Goal: Task Accomplishment & Management: Manage account settings

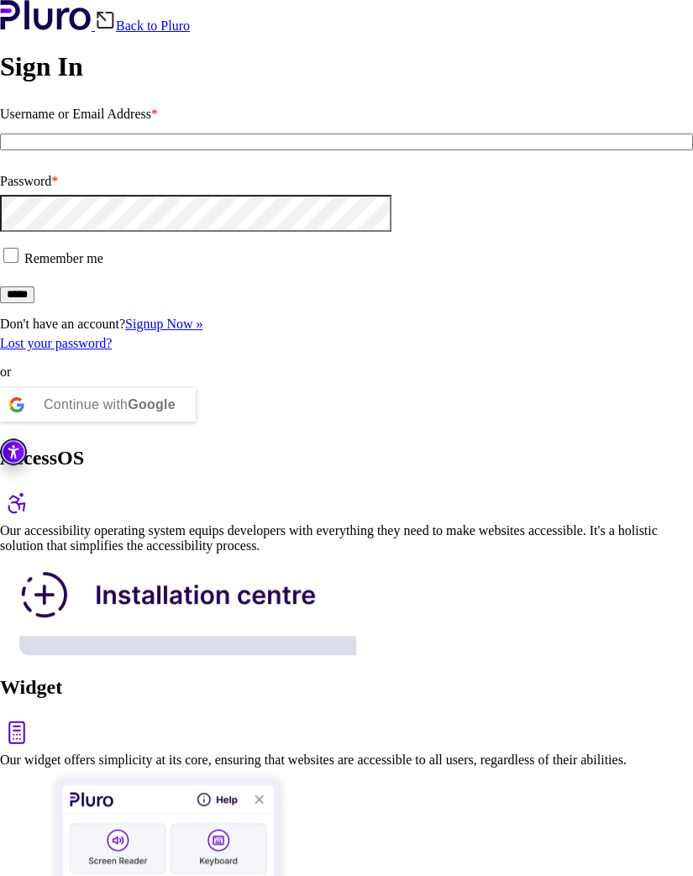
type input "**********"
click at [34, 303] on input "*****" at bounding box center [17, 294] width 34 height 17
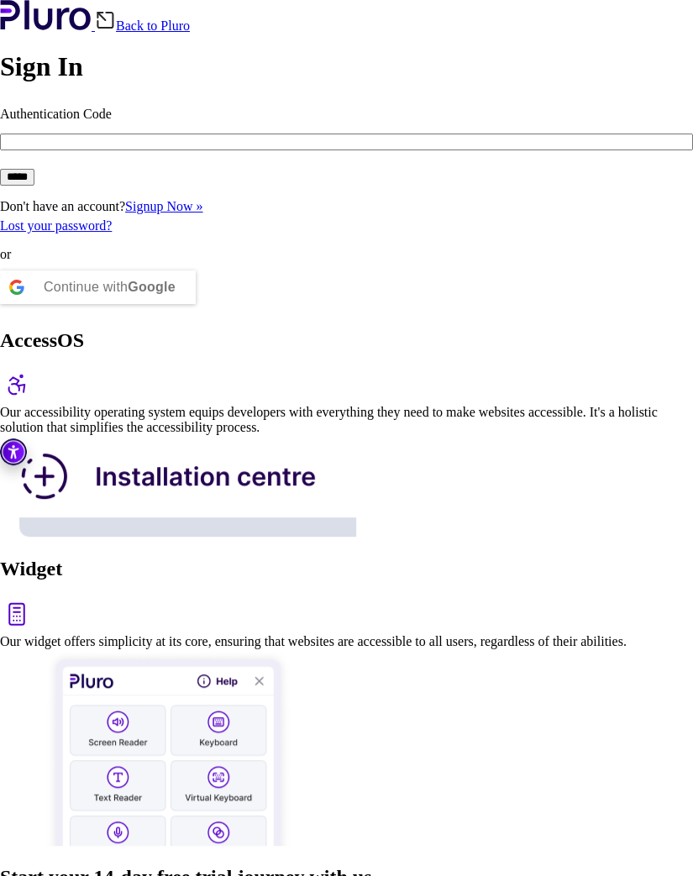
click at [270, 150] on input "Authentication Code" at bounding box center [346, 142] width 693 height 17
click at [34, 186] on input "*****" at bounding box center [17, 177] width 34 height 17
click at [271, 150] on input "Authentication Code" at bounding box center [346, 142] width 693 height 17
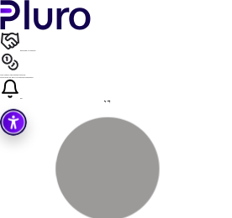
type input "*****"
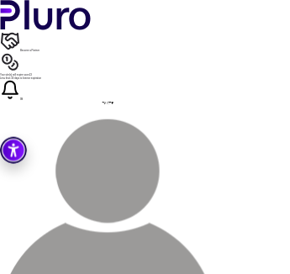
scroll to position [320, 0]
drag, startPoint x: 113, startPoint y: 214, endPoint x: 78, endPoint y: 93, distance: 125.7
drag, startPoint x: 163, startPoint y: 166, endPoint x: 85, endPoint y: 145, distance: 80.9
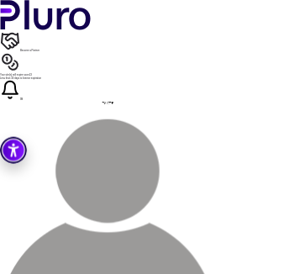
drag, startPoint x: 155, startPoint y: 80, endPoint x: 141, endPoint y: 82, distance: 13.7
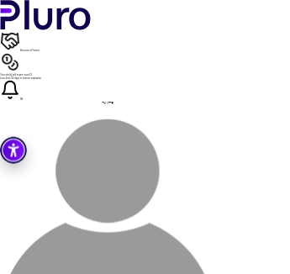
drag, startPoint x: 155, startPoint y: 80, endPoint x: 141, endPoint y: 80, distance: 14.3
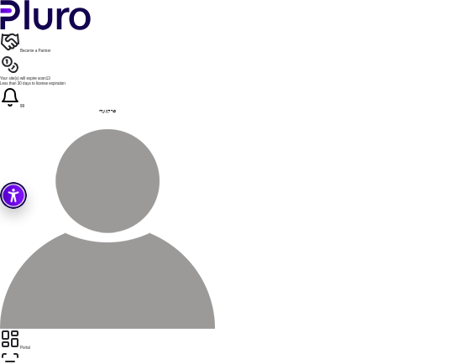
scroll to position [480, 0]
drag, startPoint x: 160, startPoint y: 191, endPoint x: 149, endPoint y: 167, distance: 26.4
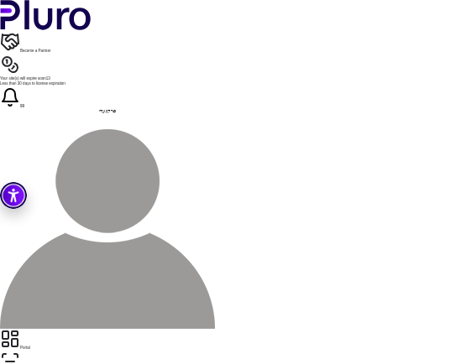
drag, startPoint x: 204, startPoint y: 181, endPoint x: 204, endPoint y: 192, distance: 10.9
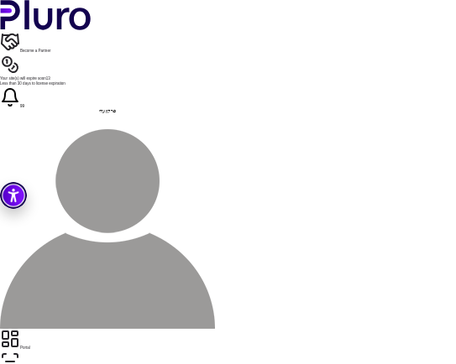
scroll to position [28, 0]
drag, startPoint x: 232, startPoint y: 206, endPoint x: 80, endPoint y: 170, distance: 156.2
drag, startPoint x: 227, startPoint y: 260, endPoint x: 155, endPoint y: 254, distance: 72.5
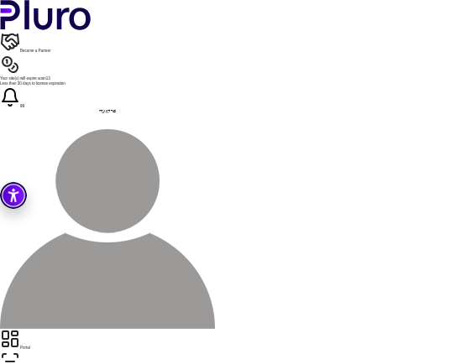
drag, startPoint x: 296, startPoint y: 249, endPoint x: 165, endPoint y: 253, distance: 131.9
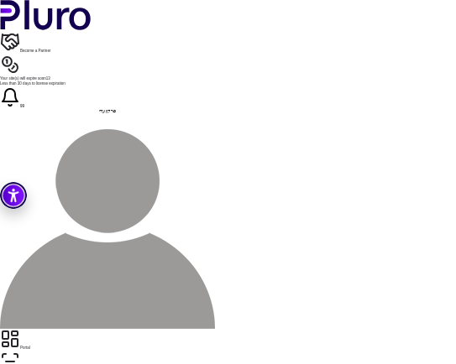
drag, startPoint x: 160, startPoint y: 217, endPoint x: 253, endPoint y: 207, distance: 93.7
drag, startPoint x: 155, startPoint y: 184, endPoint x: 389, endPoint y: 185, distance: 233.5
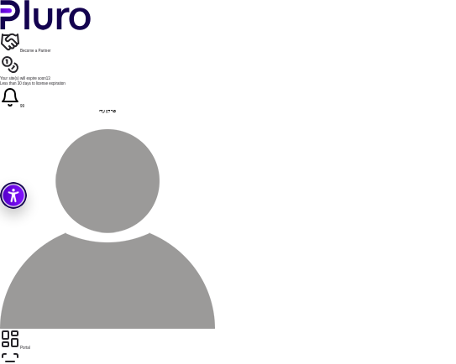
drag, startPoint x: 223, startPoint y: 193, endPoint x: 156, endPoint y: 193, distance: 67.2
drag, startPoint x: 159, startPoint y: 187, endPoint x: 155, endPoint y: 171, distance: 16.3
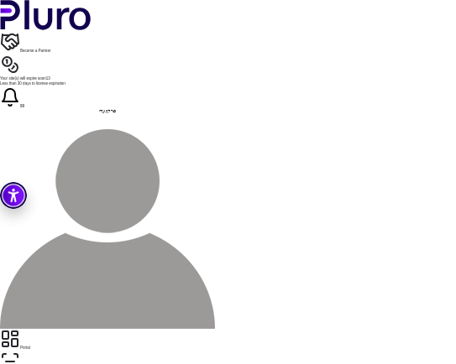
scroll to position [181, 0]
drag, startPoint x: 174, startPoint y: 158, endPoint x: 206, endPoint y: 281, distance: 127.5
drag, startPoint x: 223, startPoint y: 233, endPoint x: 102, endPoint y: 166, distance: 137.6
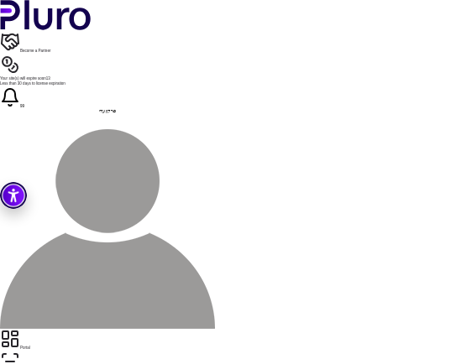
drag, startPoint x: 181, startPoint y: 251, endPoint x: 173, endPoint y: 217, distance: 35.3
drag, startPoint x: 183, startPoint y: 214, endPoint x: 170, endPoint y: 227, distance: 17.8
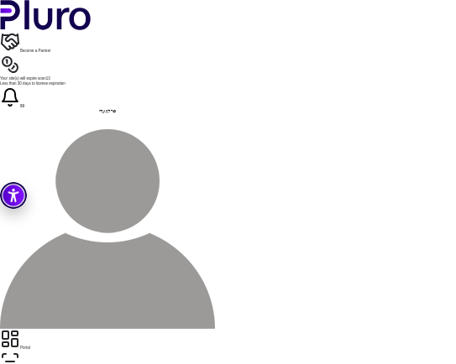
drag, startPoint x: 181, startPoint y: 224, endPoint x: 172, endPoint y: 186, distance: 38.7
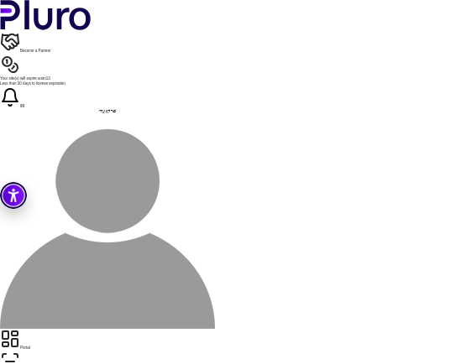
scroll to position [460, 0]
drag, startPoint x: 163, startPoint y: 245, endPoint x: 184, endPoint y: 237, distance: 22.6
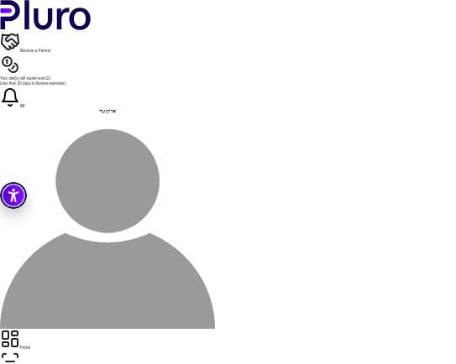
drag, startPoint x: 257, startPoint y: 233, endPoint x: 101, endPoint y: 226, distance: 156.3
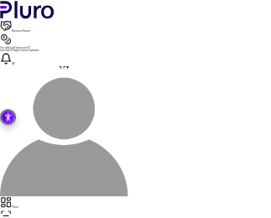
scroll to position [193, 0]
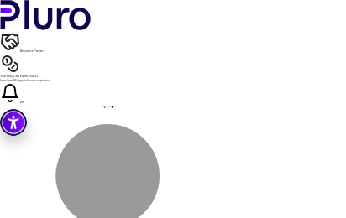
scroll to position [422, 0]
drag, startPoint x: 186, startPoint y: 113, endPoint x: 170, endPoint y: 113, distance: 16.8
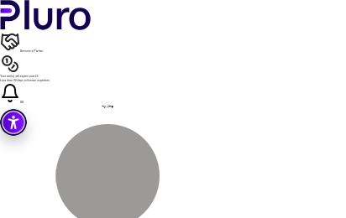
scroll to position [2, 0]
drag, startPoint x: 123, startPoint y: 66, endPoint x: 144, endPoint y: 97, distance: 36.3
drag, startPoint x: 123, startPoint y: 63, endPoint x: 160, endPoint y: 55, distance: 37.1
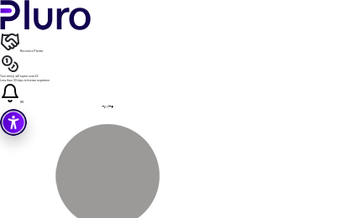
copy span "*****"
drag, startPoint x: 167, startPoint y: 142, endPoint x: 145, endPoint y: 141, distance: 21.8
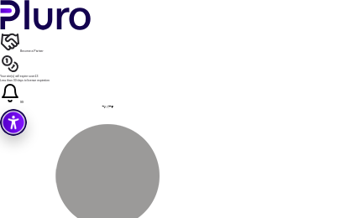
drag, startPoint x: 151, startPoint y: 149, endPoint x: 141, endPoint y: 150, distance: 10.1
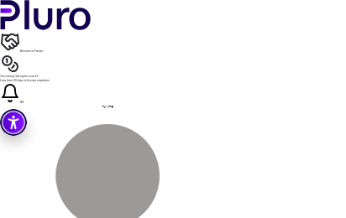
drag, startPoint x: 182, startPoint y: 95, endPoint x: 124, endPoint y: 95, distance: 57.9
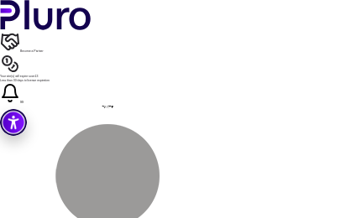
scroll to position [795, 0]
drag, startPoint x: 202, startPoint y: 104, endPoint x: 88, endPoint y: 99, distance: 114.3
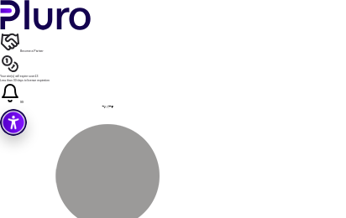
scroll to position [1249, 0]
drag, startPoint x: 123, startPoint y: 100, endPoint x: 166, endPoint y: 103, distance: 43.8
drag, startPoint x: 123, startPoint y: 61, endPoint x: 147, endPoint y: 203, distance: 143.9
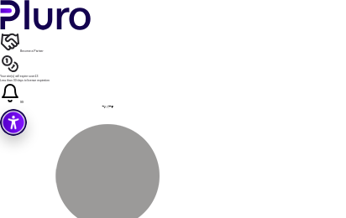
drag, startPoint x: 145, startPoint y: 191, endPoint x: 249, endPoint y: 192, distance: 103.3
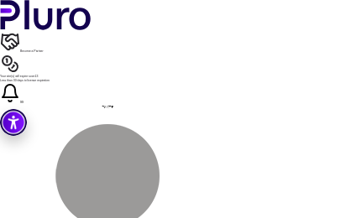
drag, startPoint x: 204, startPoint y: 193, endPoint x: 192, endPoint y: 191, distance: 11.9
drag, startPoint x: 191, startPoint y: 191, endPoint x: 244, endPoint y: 191, distance: 52.1
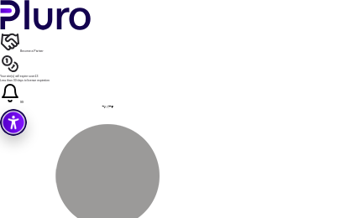
copy div "**********"
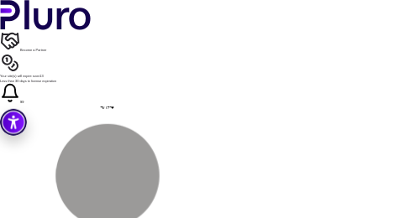
scroll to position [269, 0]
drag, startPoint x: 139, startPoint y: 170, endPoint x: 238, endPoint y: 197, distance: 102.7
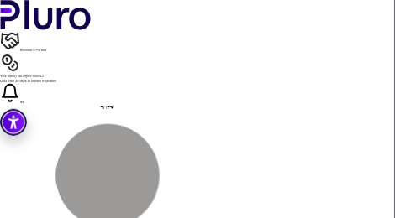
copy div "**********"
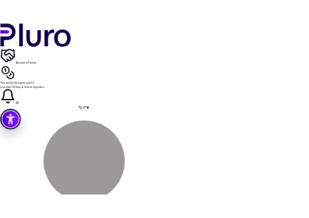
scroll to position [34, 0]
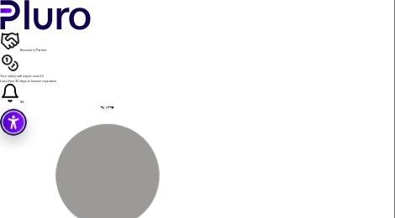
drag, startPoint x: 186, startPoint y: 44, endPoint x: 164, endPoint y: 53, distance: 24.5
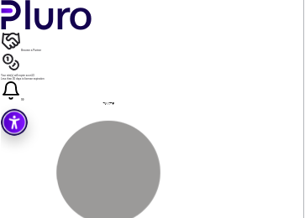
scroll to position [343, 0]
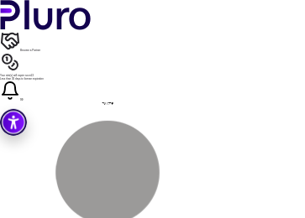
scroll to position [151, 0]
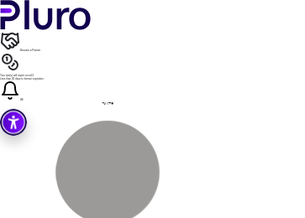
scroll to position [477, 0]
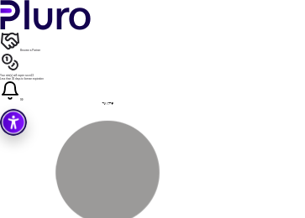
scroll to position [369, 0]
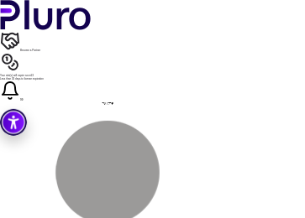
scroll to position [468, 0]
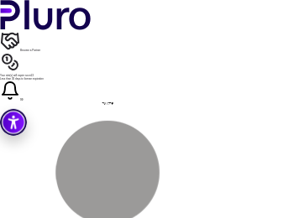
scroll to position [569, 0]
